Goal: Task Accomplishment & Management: Use online tool/utility

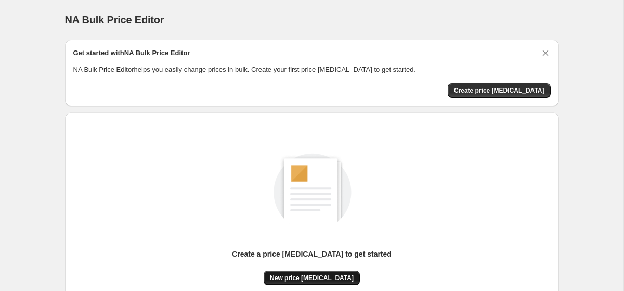
click at [341, 274] on span "New price [MEDICAL_DATA]" at bounding box center [312, 278] width 84 height 8
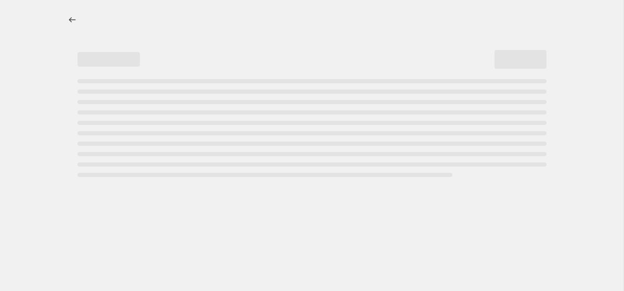
select select "percentage"
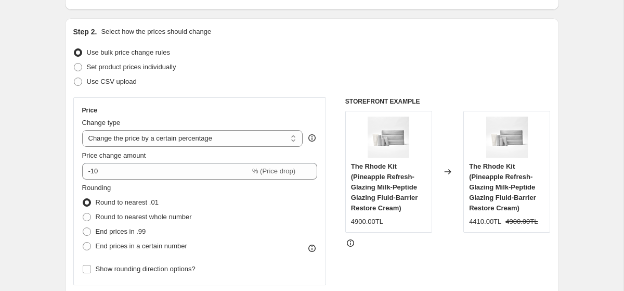
scroll to position [99, 0]
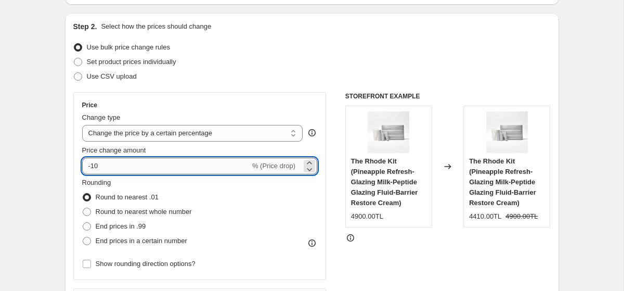
click at [179, 169] on input "-10" at bounding box center [166, 166] width 168 height 17
type input "50"
click at [261, 133] on select "Change the price to a certain amount Change the price by a certain amount Chang…" at bounding box center [192, 133] width 221 height 17
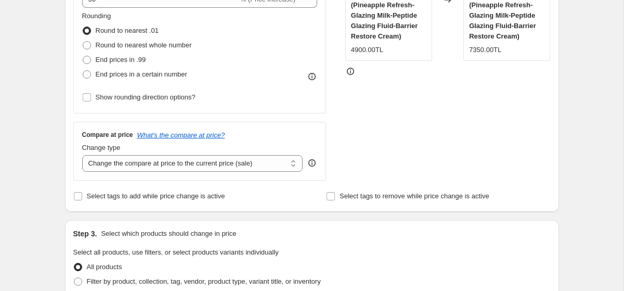
scroll to position [259, 0]
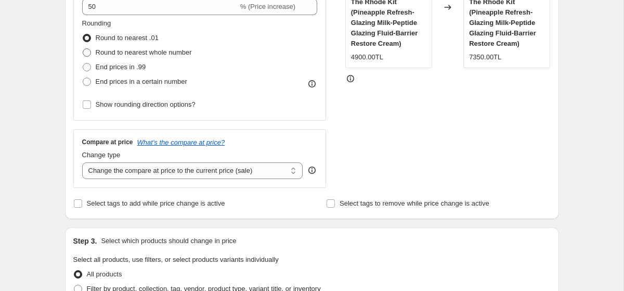
click at [153, 54] on span "Round to nearest whole number" at bounding box center [144, 52] width 96 height 8
click at [83, 49] on input "Round to nearest whole number" at bounding box center [83, 48] width 1 height 1
radio input "true"
click at [154, 84] on span "End prices in a certain number" at bounding box center [142, 82] width 92 height 8
click at [83, 78] on input "End prices in a certain number" at bounding box center [83, 78] width 1 height 1
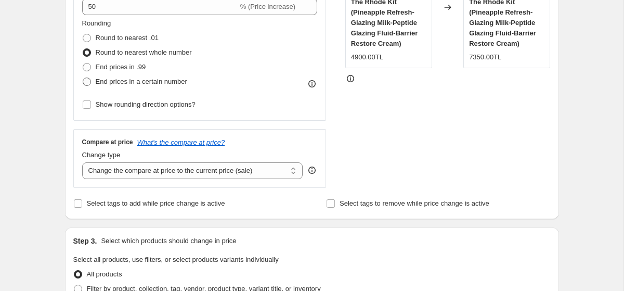
radio input "true"
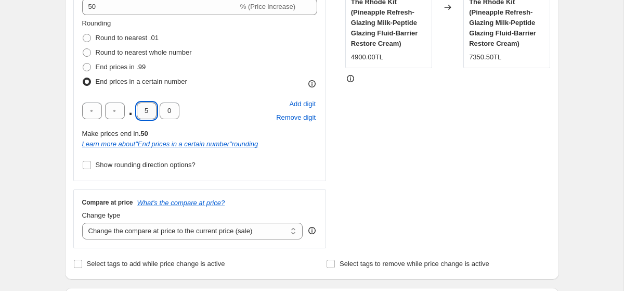
click at [147, 109] on input "5" at bounding box center [147, 110] width 20 height 17
type input "0"
click at [209, 126] on div ". 0 0 Add digit Remove digit Make prices end in .00 Learn more about " End pric…" at bounding box center [200, 123] width 236 height 52
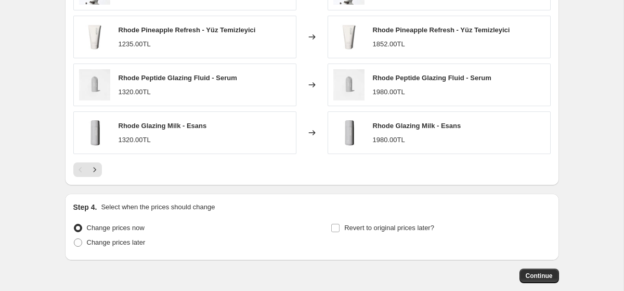
scroll to position [812, 0]
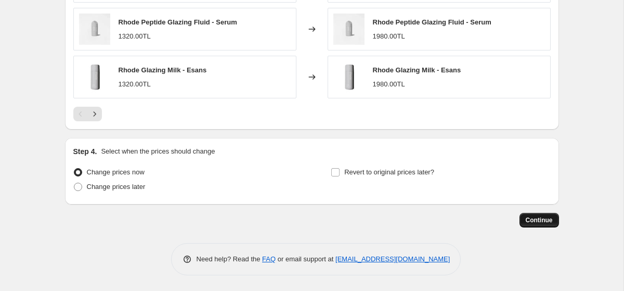
click at [535, 216] on button "Continue" at bounding box center [540, 220] width 40 height 15
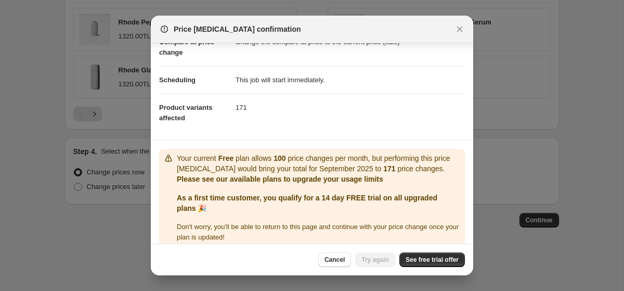
scroll to position [72, 0]
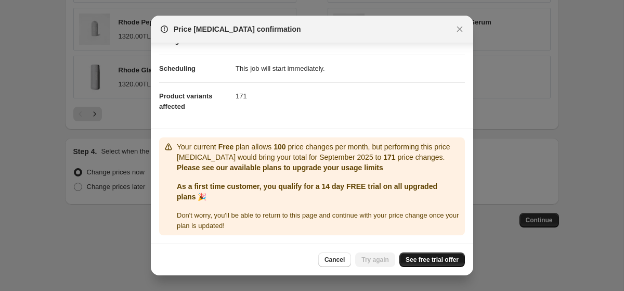
click at [418, 253] on link "See free trial offer" at bounding box center [432, 259] width 66 height 15
click at [387, 257] on button "Try again" at bounding box center [375, 259] width 40 height 15
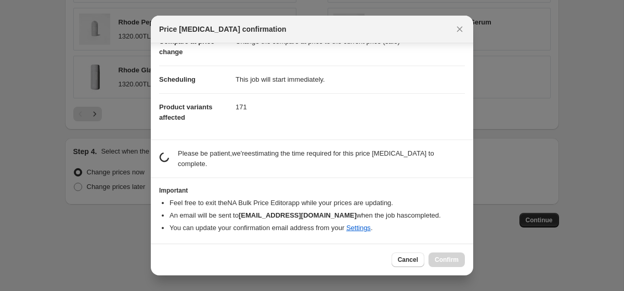
scroll to position [51, 0]
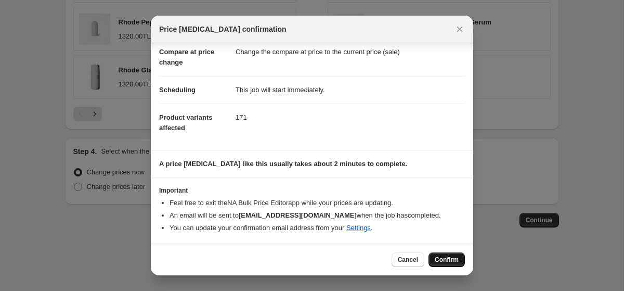
click at [456, 266] on button "Confirm" at bounding box center [447, 259] width 36 height 15
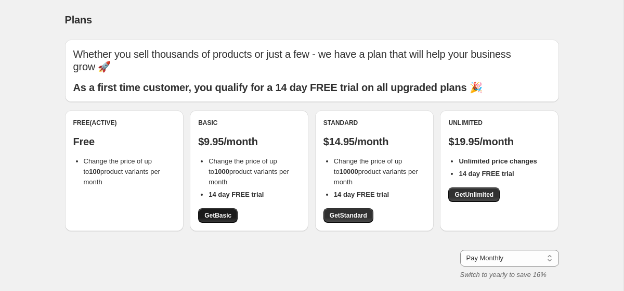
click at [229, 208] on link "Get Basic" at bounding box center [218, 215] width 40 height 15
